Goal: Task Accomplishment & Management: Manage account settings

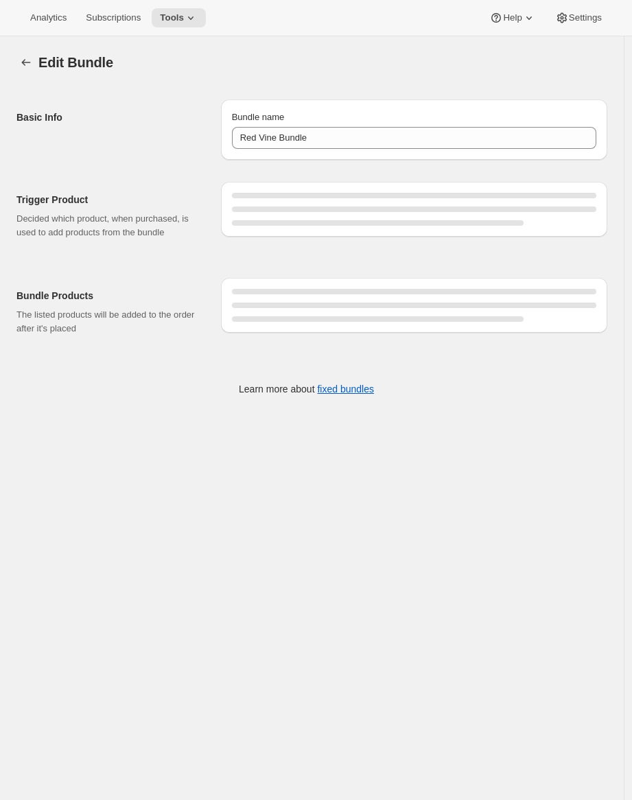
click at [397, 377] on div "Trigger Product Decided which product, when purchased, is used to add products …" at bounding box center [305, 285] width 601 height 250
drag, startPoint x: 182, startPoint y: 71, endPoint x: 190, endPoint y: 91, distance: 21.5
click at [190, 91] on div "Edit Bundle. This page is ready Edit Bundle Basic Info Bundle name Red Vine Bun…" at bounding box center [311, 233] width 623 height 394
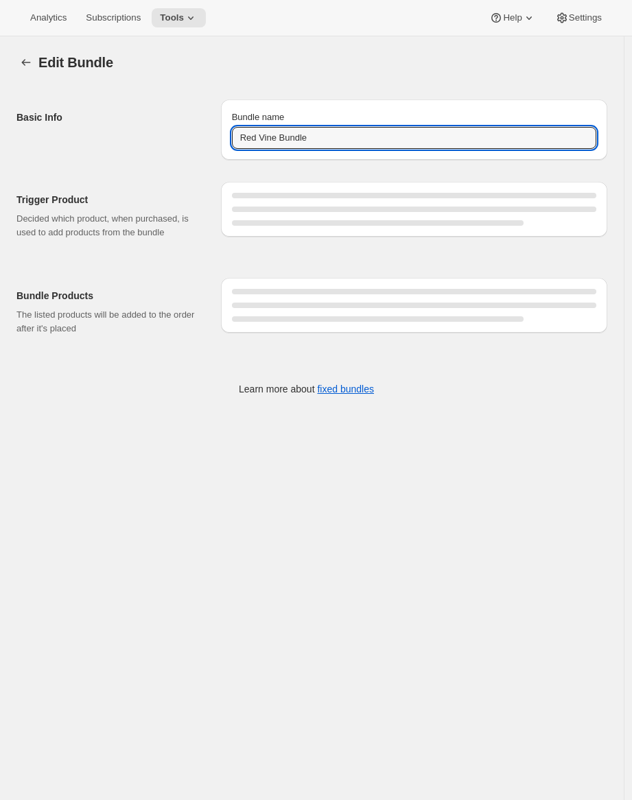
drag, startPoint x: 273, startPoint y: 145, endPoint x: 250, endPoint y: 124, distance: 31.1
click at [273, 145] on input "Red Vine Bundle" at bounding box center [414, 138] width 364 height 22
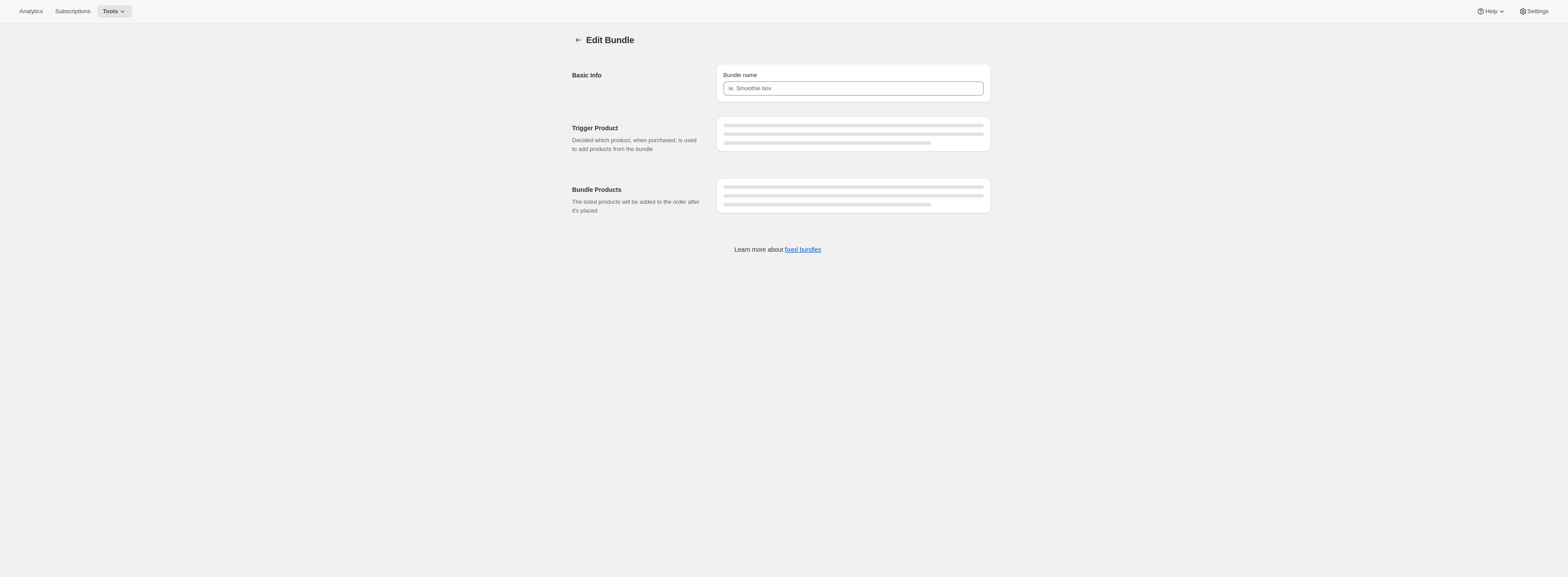
type input "Red Vine Bundle"
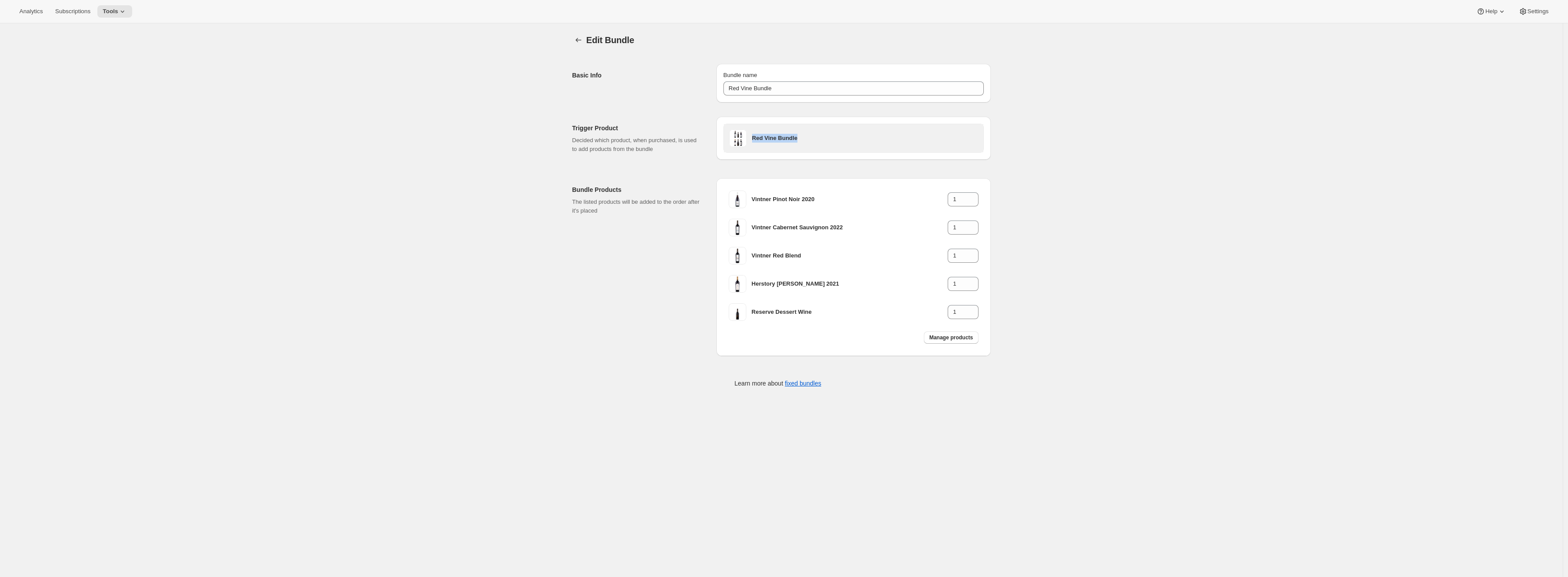
drag, startPoint x: 824, startPoint y: 137, endPoint x: 756, endPoint y: 139, distance: 68.0
click at [756, 139] on h3 "Red Vine Bundle" at bounding box center [865, 138] width 226 height 9
copy h3 "Red Vine Bundle"
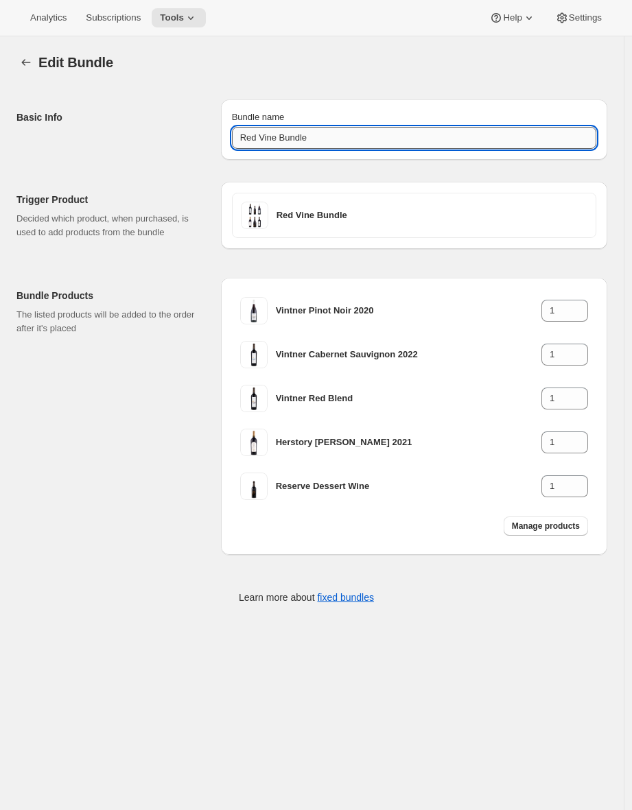
click at [361, 143] on input "Red Vine Bundle" at bounding box center [414, 138] width 364 height 22
click at [360, 143] on input "Red Vine Bundle" at bounding box center [414, 138] width 364 height 22
